Goal: Task Accomplishment & Management: Manage account settings

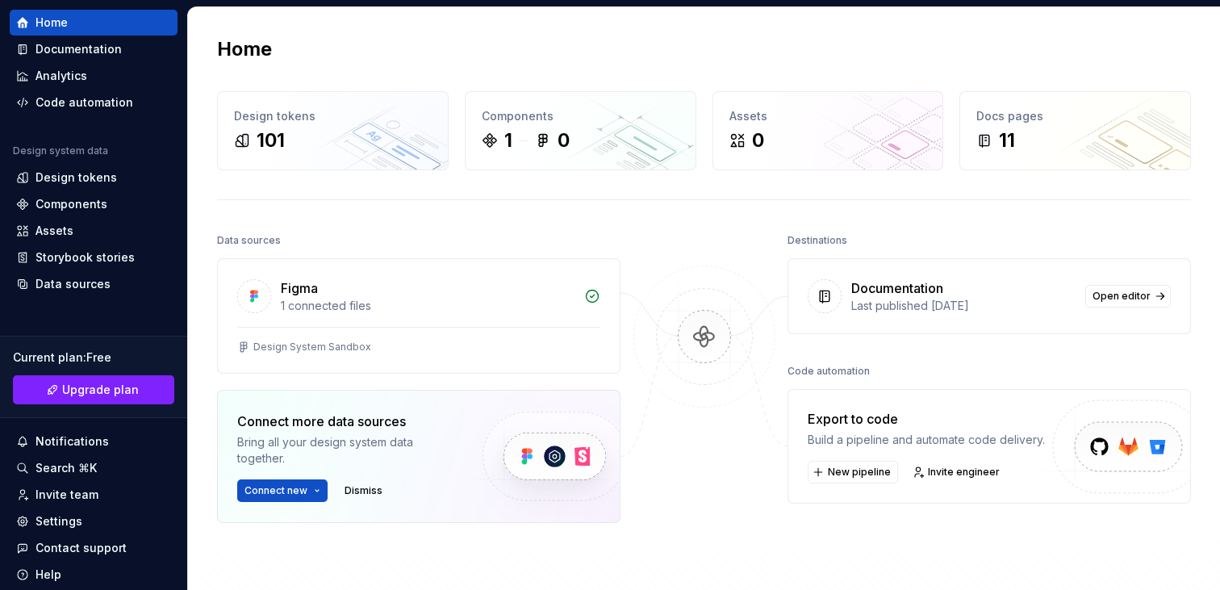
scroll to position [106, 0]
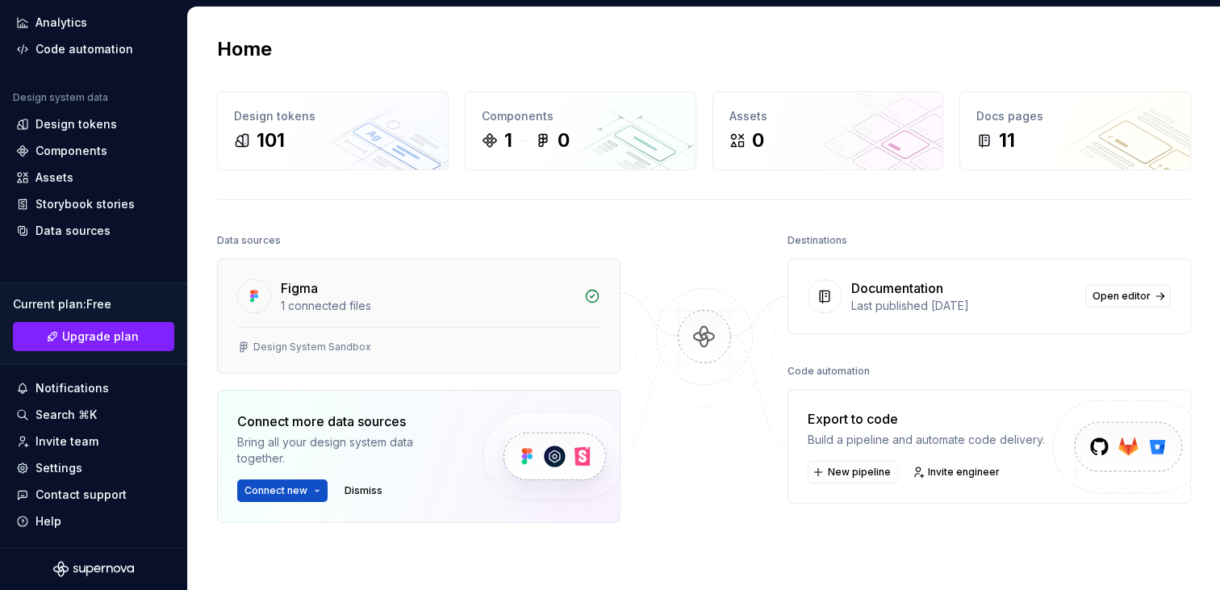
click at [363, 308] on div "1 connected files" at bounding box center [428, 306] width 294 height 16
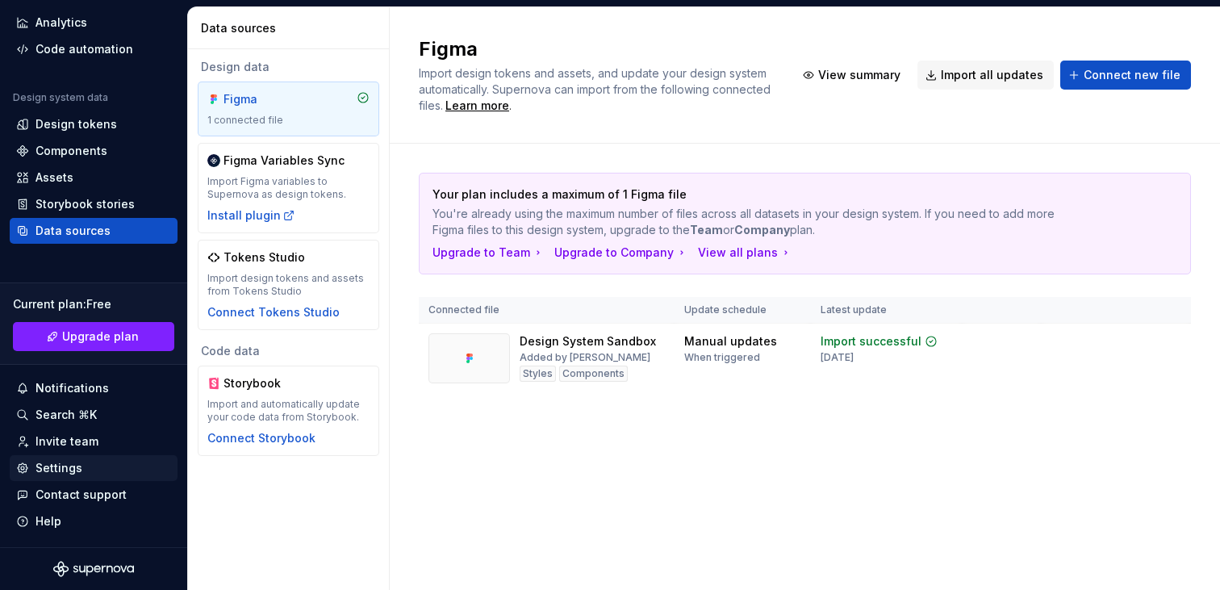
click at [81, 474] on div "Settings" at bounding box center [93, 468] width 155 height 16
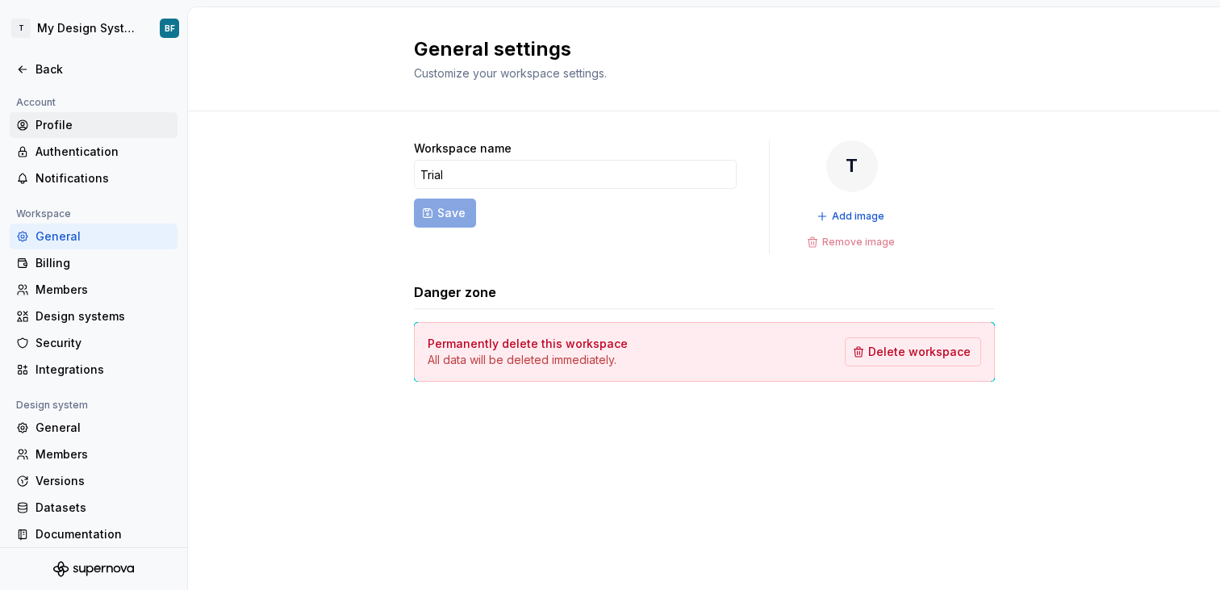
click at [64, 121] on div "Profile" at bounding box center [103, 125] width 136 height 16
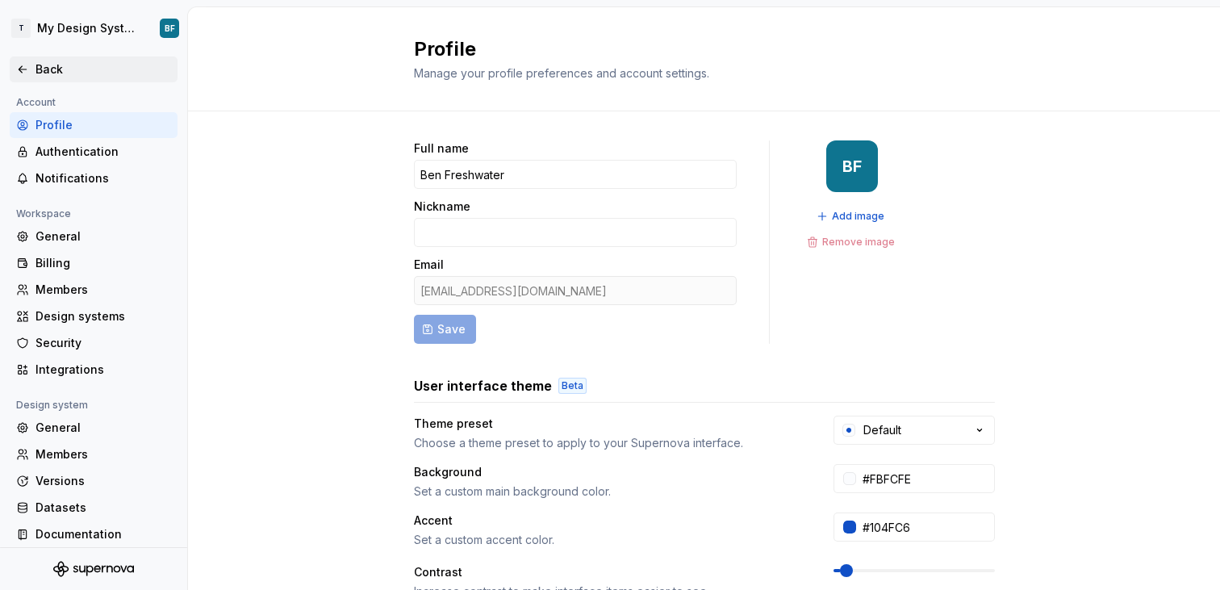
click at [50, 70] on div "Back" at bounding box center [103, 69] width 136 height 16
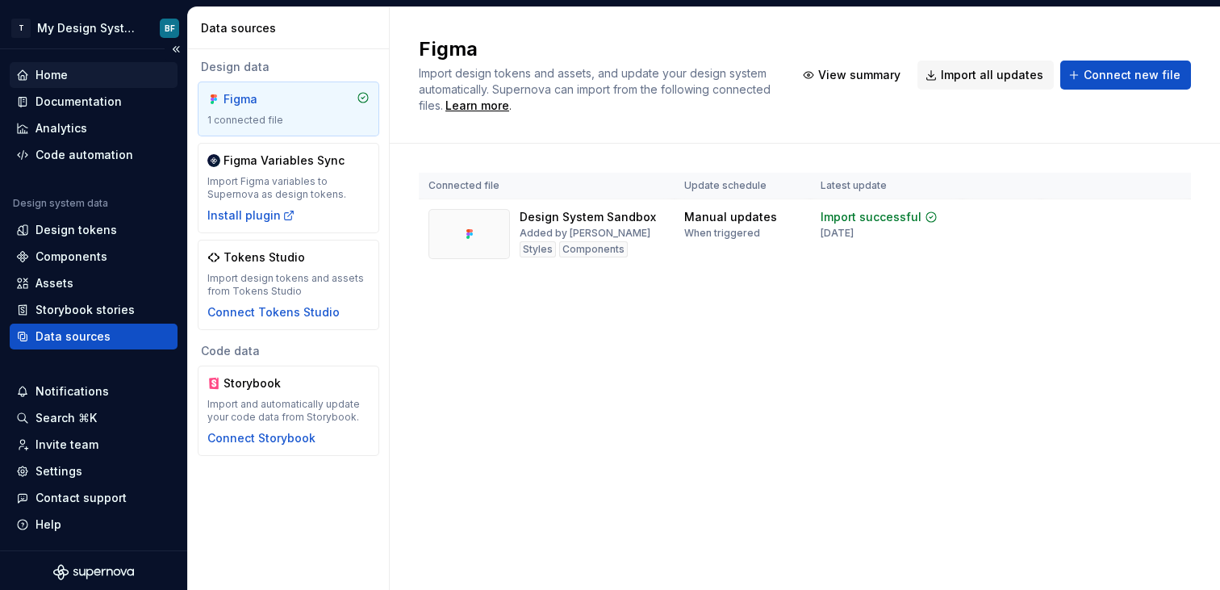
click at [58, 83] on div "Home" at bounding box center [94, 75] width 168 height 26
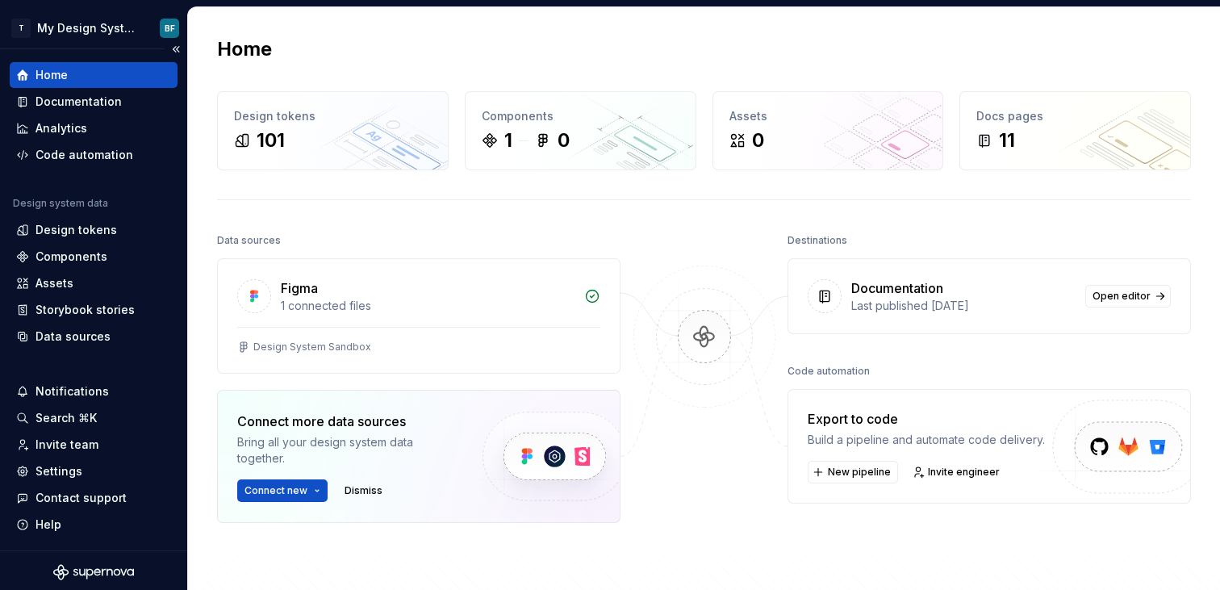
scroll to position [3, 0]
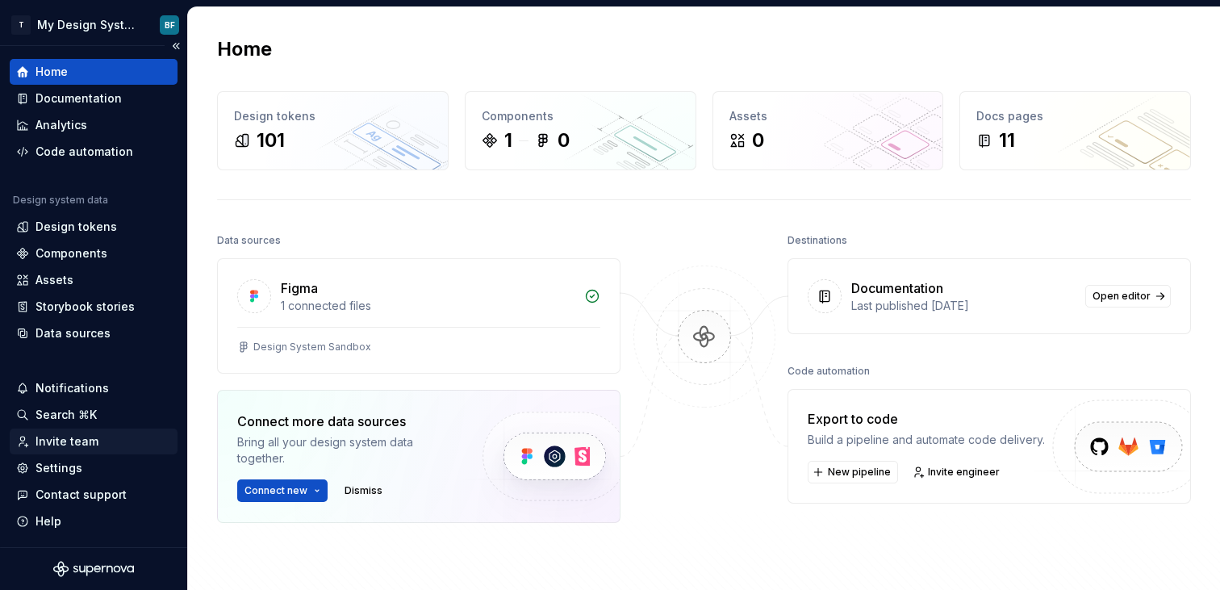
click at [81, 444] on div "Invite team" at bounding box center [66, 441] width 63 height 16
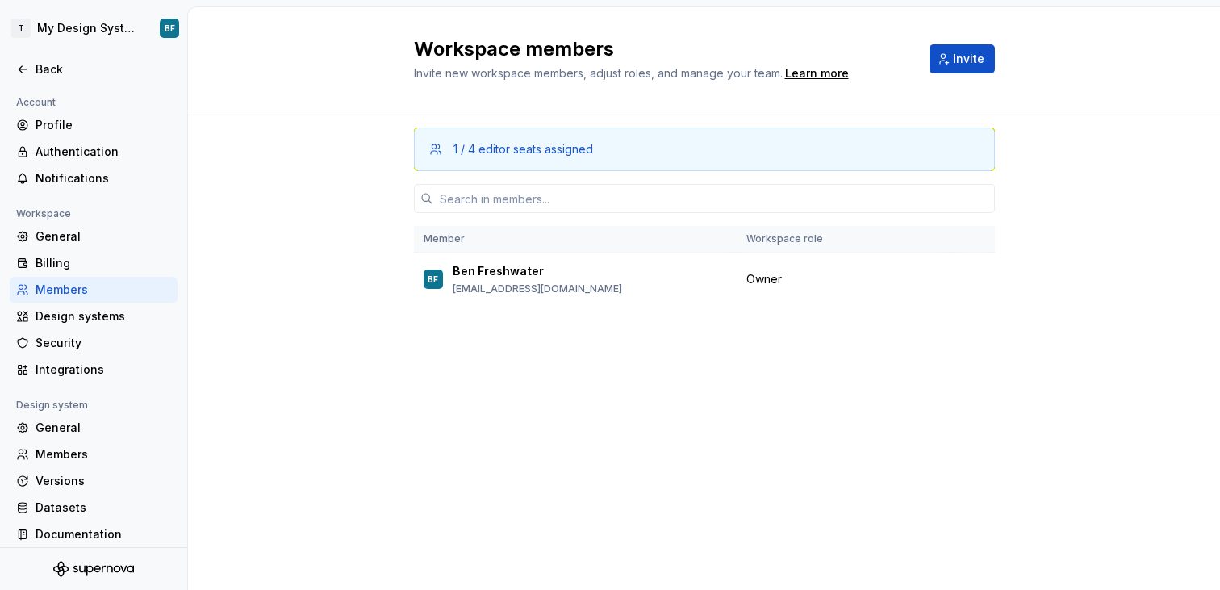
drag, startPoint x: 461, startPoint y: 157, endPoint x: 645, endPoint y: 157, distance: 184.7
click at [645, 157] on div "1 / 4 editor seats assigned" at bounding box center [704, 149] width 581 height 44
drag, startPoint x: 641, startPoint y: 156, endPoint x: 488, endPoint y: 152, distance: 153.3
click at [488, 152] on div "1 / 4 editor seats assigned" at bounding box center [712, 149] width 518 height 16
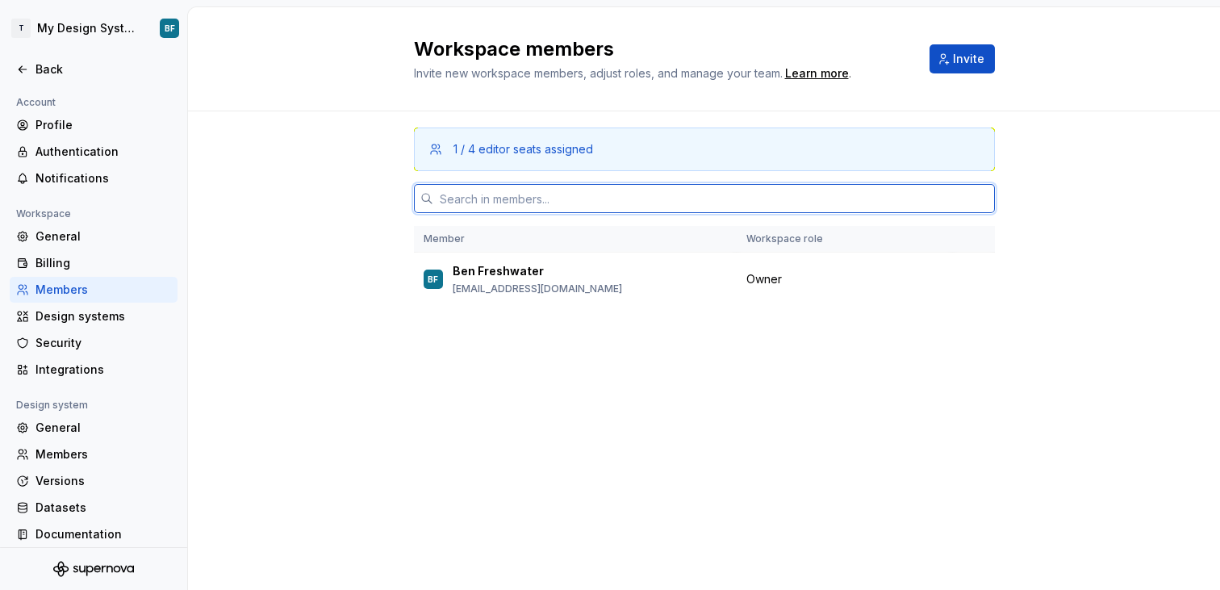
click at [548, 211] on input "text" at bounding box center [713, 198] width 561 height 29
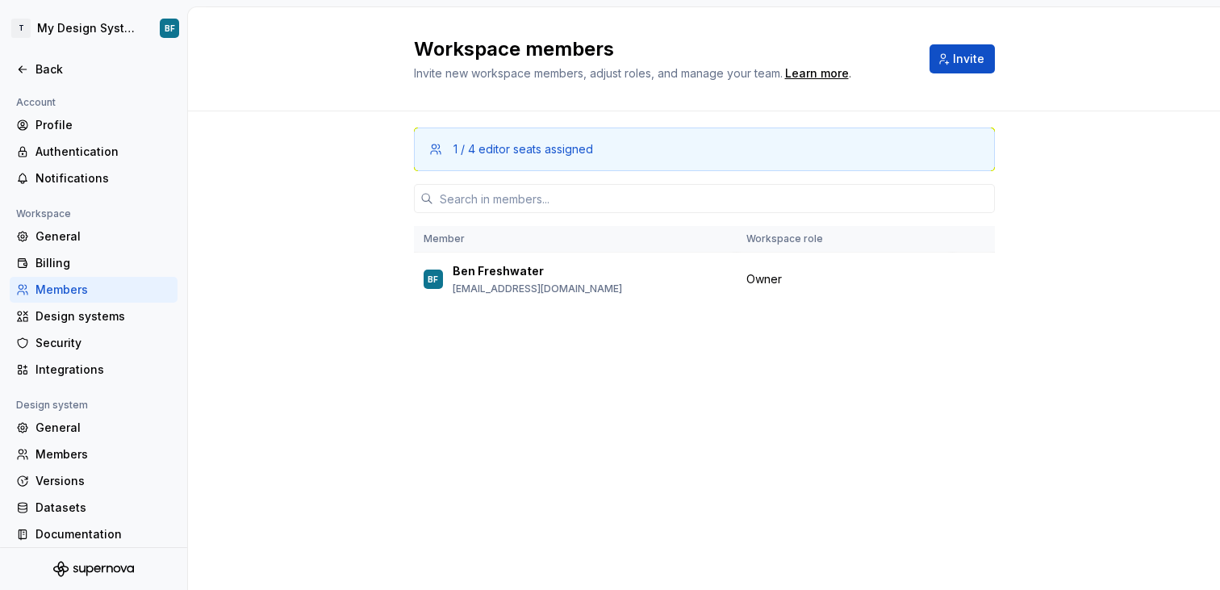
click at [622, 161] on div "1 / 4 editor seats assigned" at bounding box center [704, 149] width 581 height 44
click at [955, 66] on span "Invite" at bounding box center [968, 59] width 31 height 16
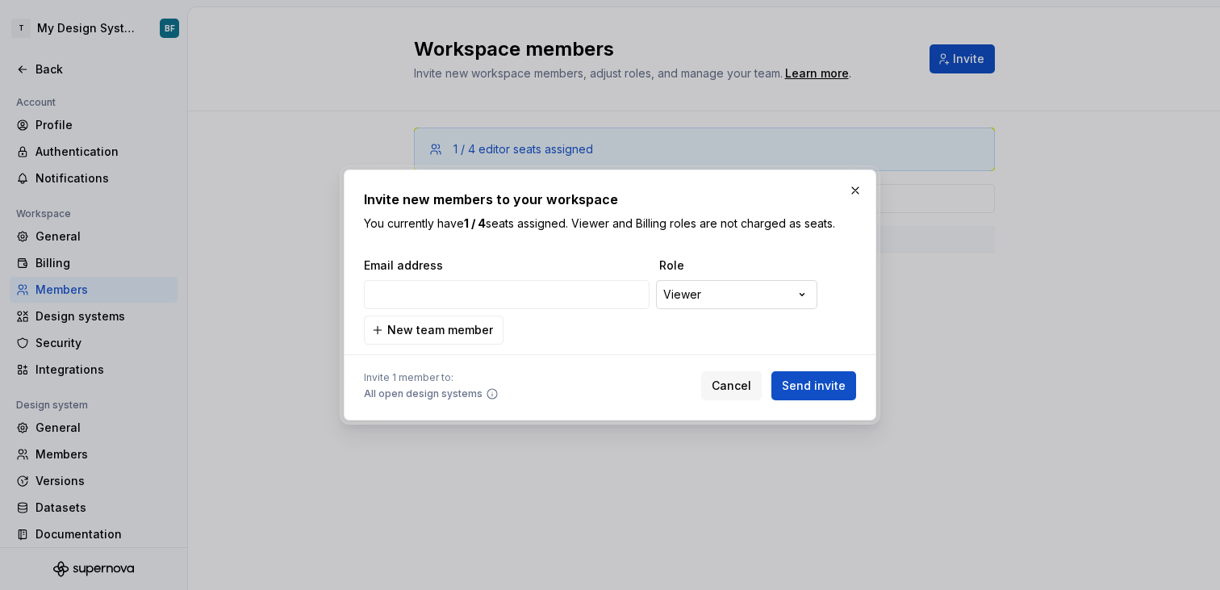
click at [738, 306] on div "**********" at bounding box center [610, 295] width 1220 height 590
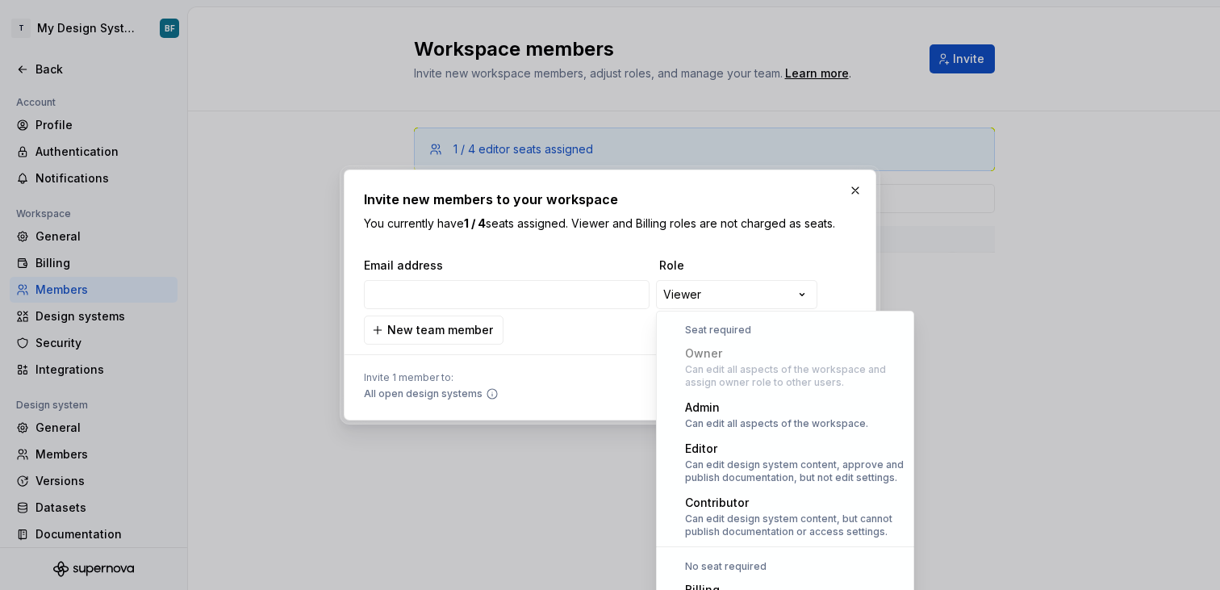
click at [570, 350] on div "**********" at bounding box center [610, 295] width 1220 height 590
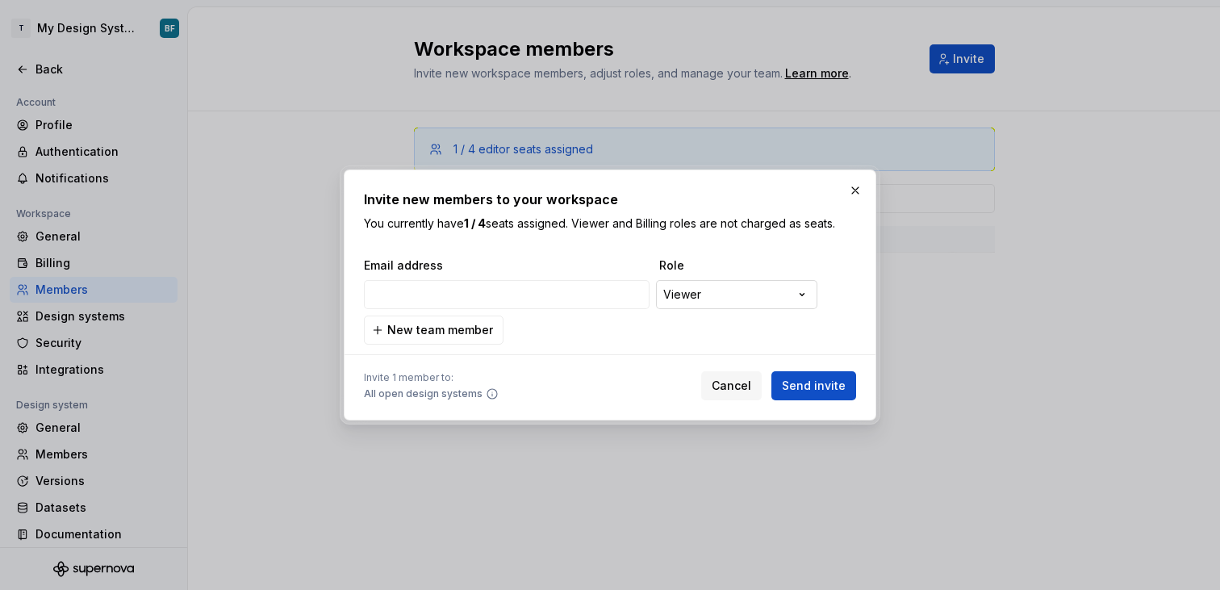
click at [728, 293] on div "**********" at bounding box center [610, 295] width 1220 height 590
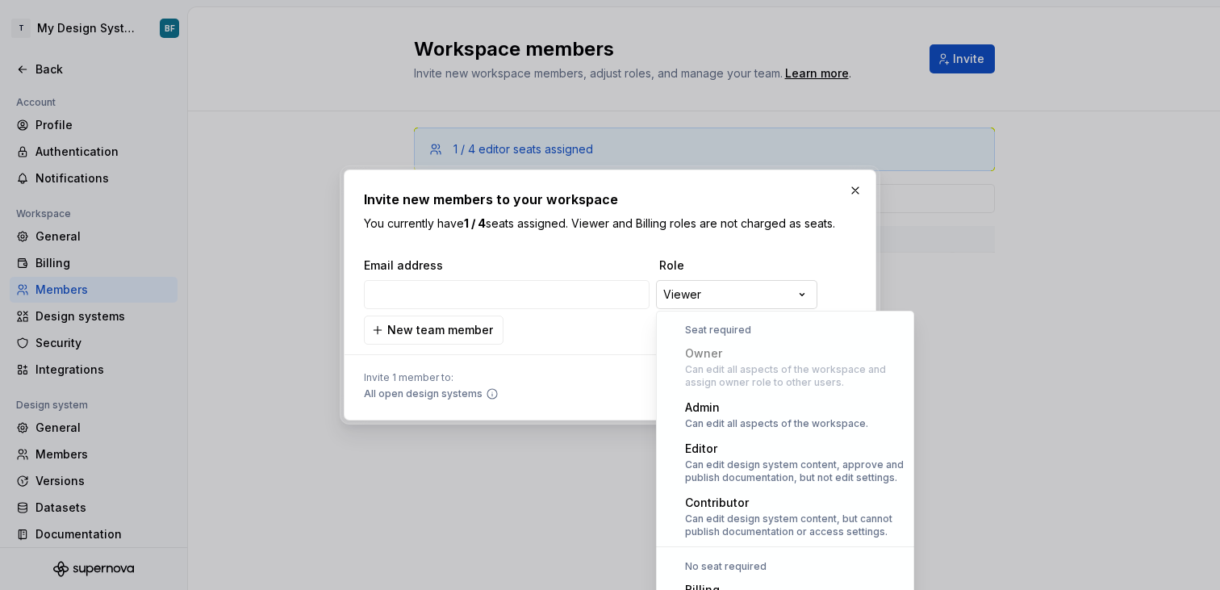
scroll to position [44, 0]
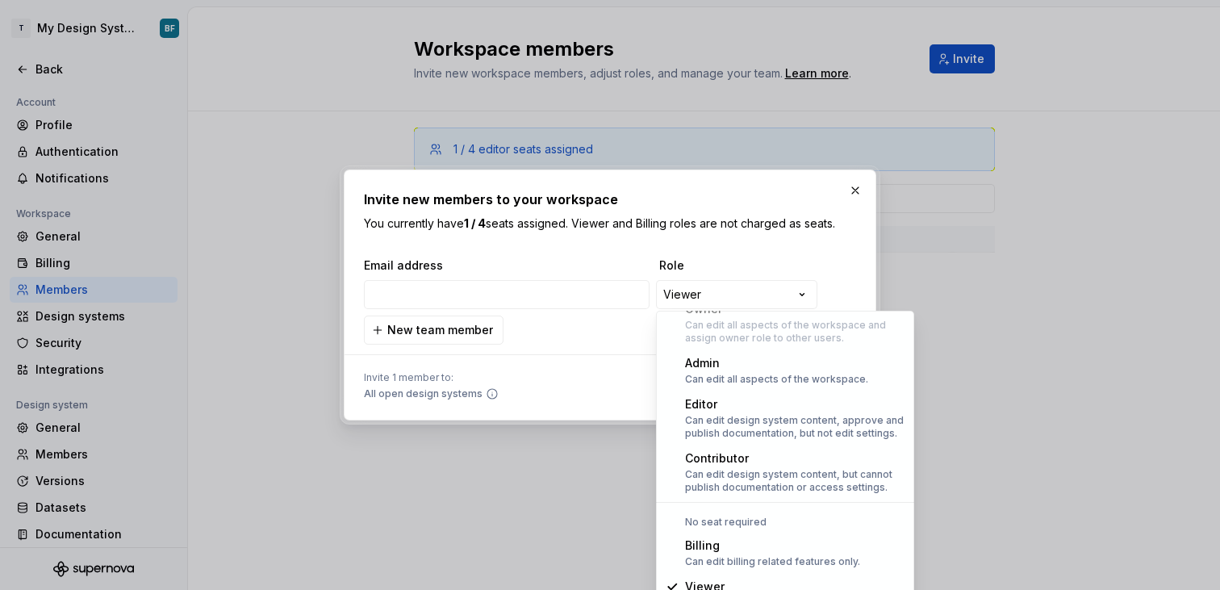
select select "*****"
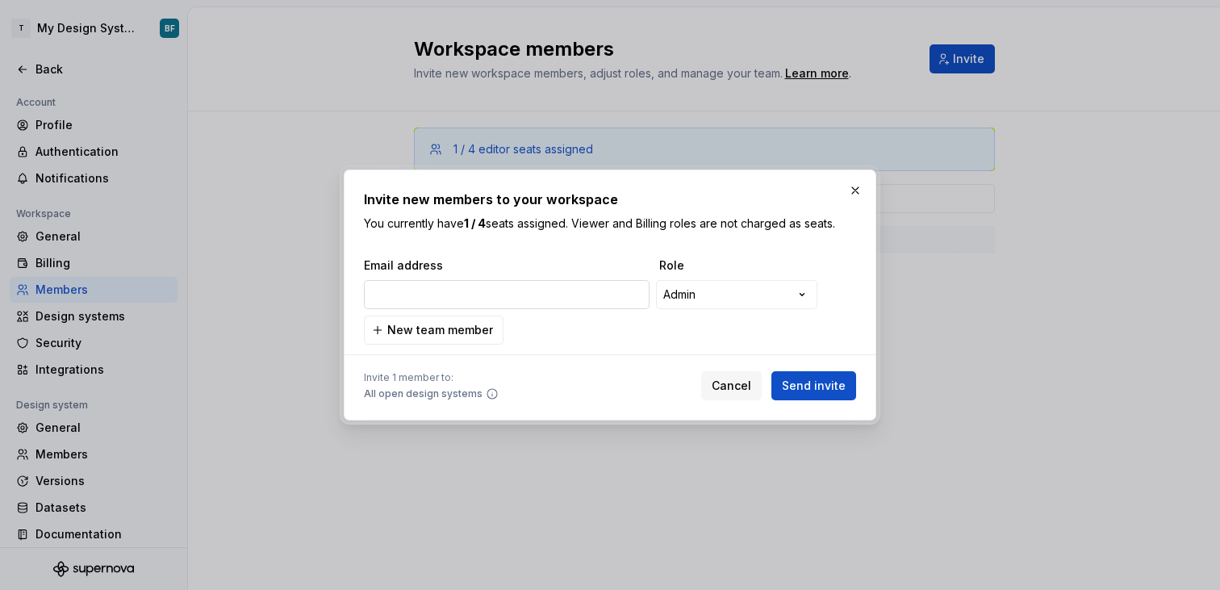
click at [599, 293] on input "email" at bounding box center [507, 294] width 286 height 29
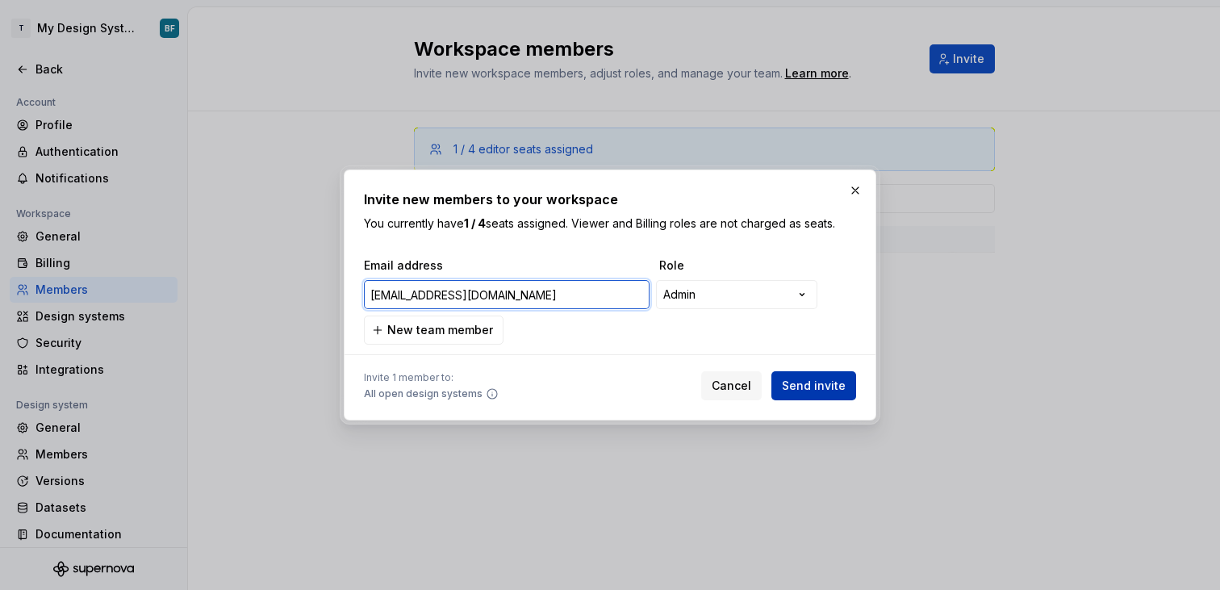
type input "deyan.dragov@ft.com"
click at [815, 374] on button "Send invite" at bounding box center [813, 385] width 85 height 29
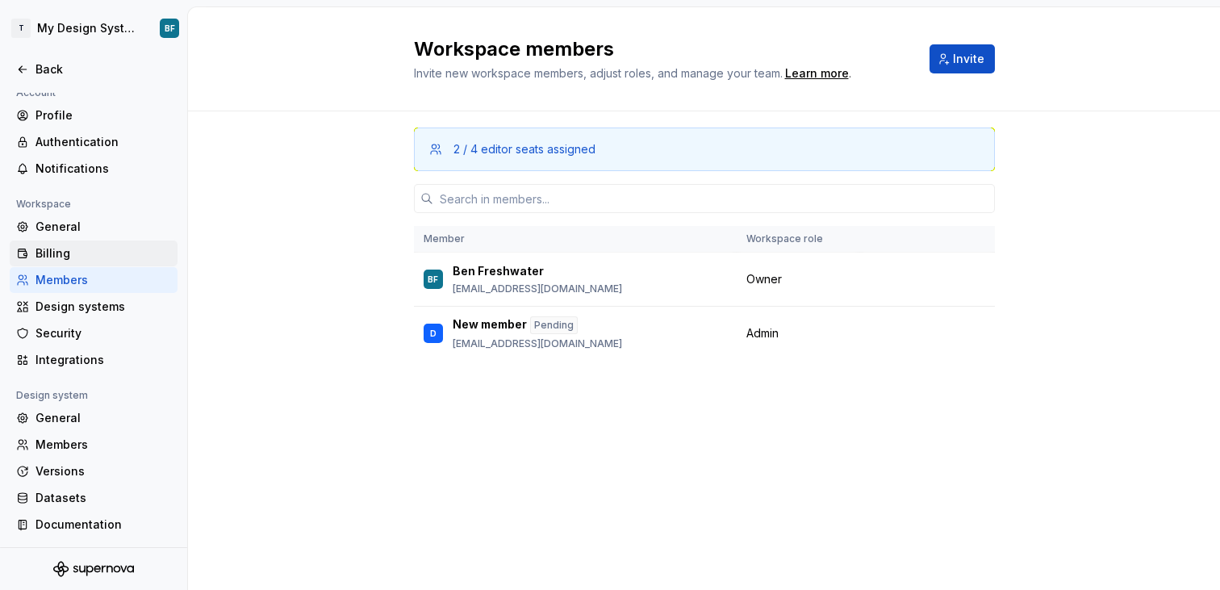
scroll to position [0, 0]
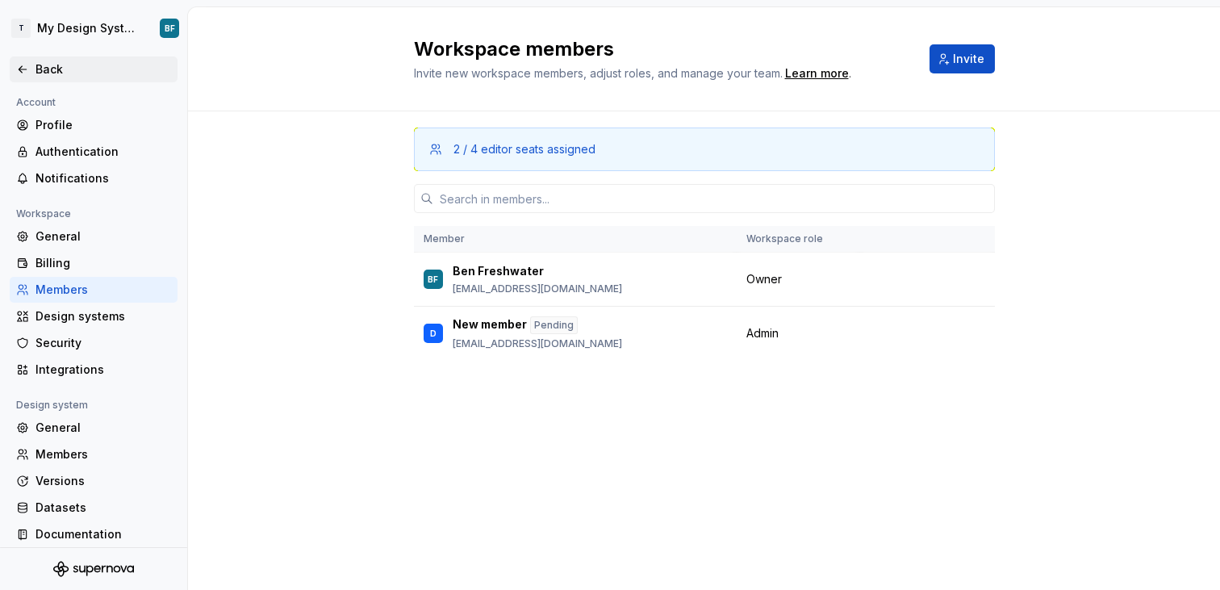
click at [52, 72] on div "Back" at bounding box center [103, 69] width 136 height 16
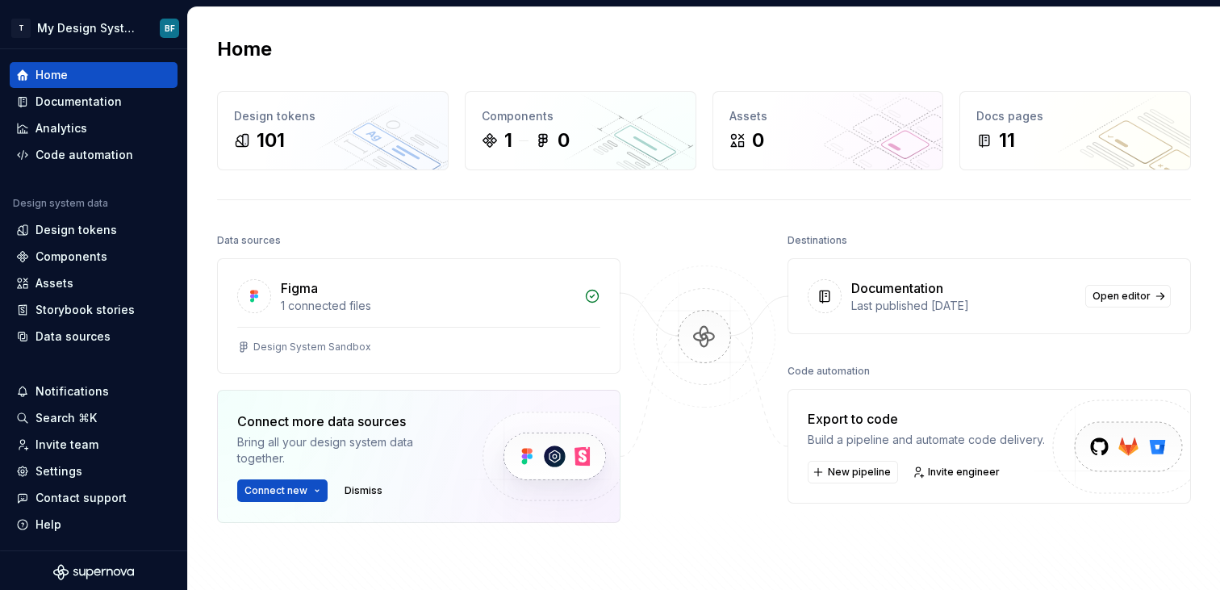
click at [683, 419] on img at bounding box center [704, 352] width 156 height 175
